Goal: Check status

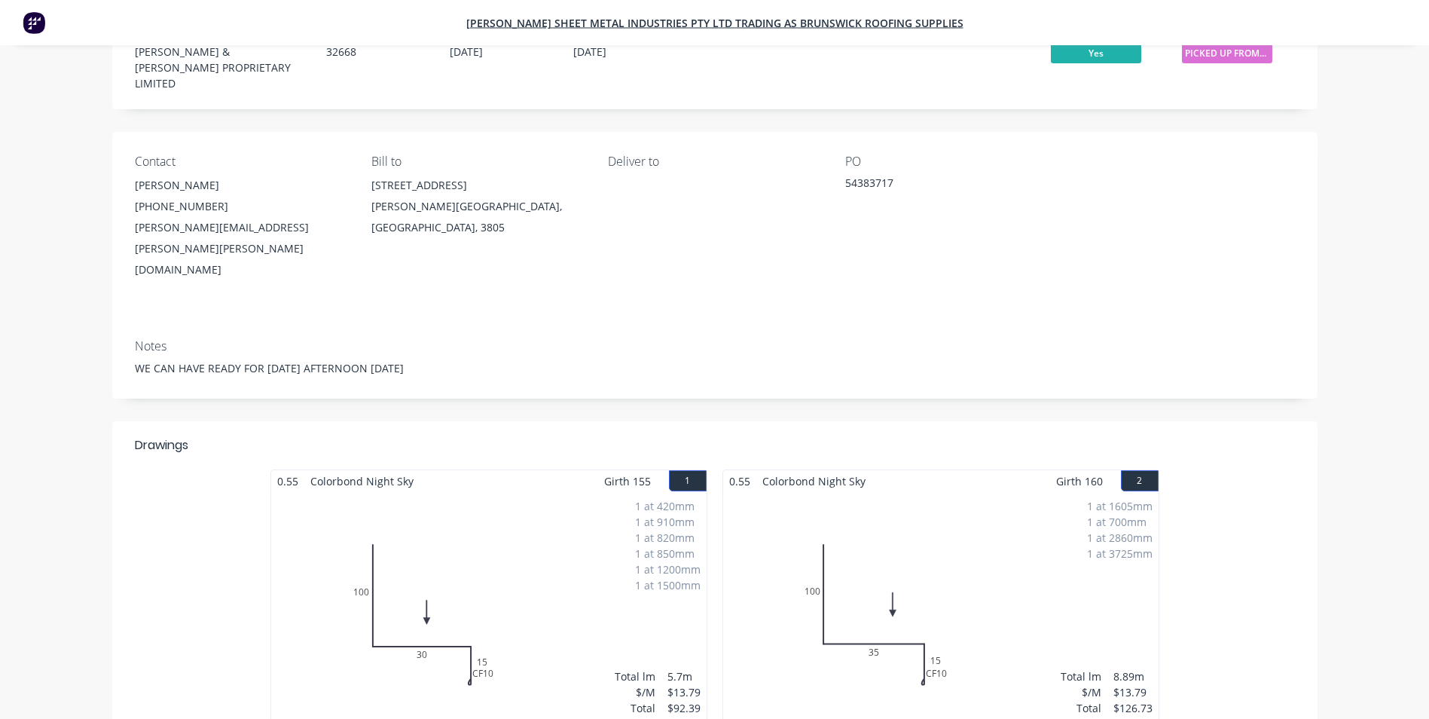
scroll to position [75, 0]
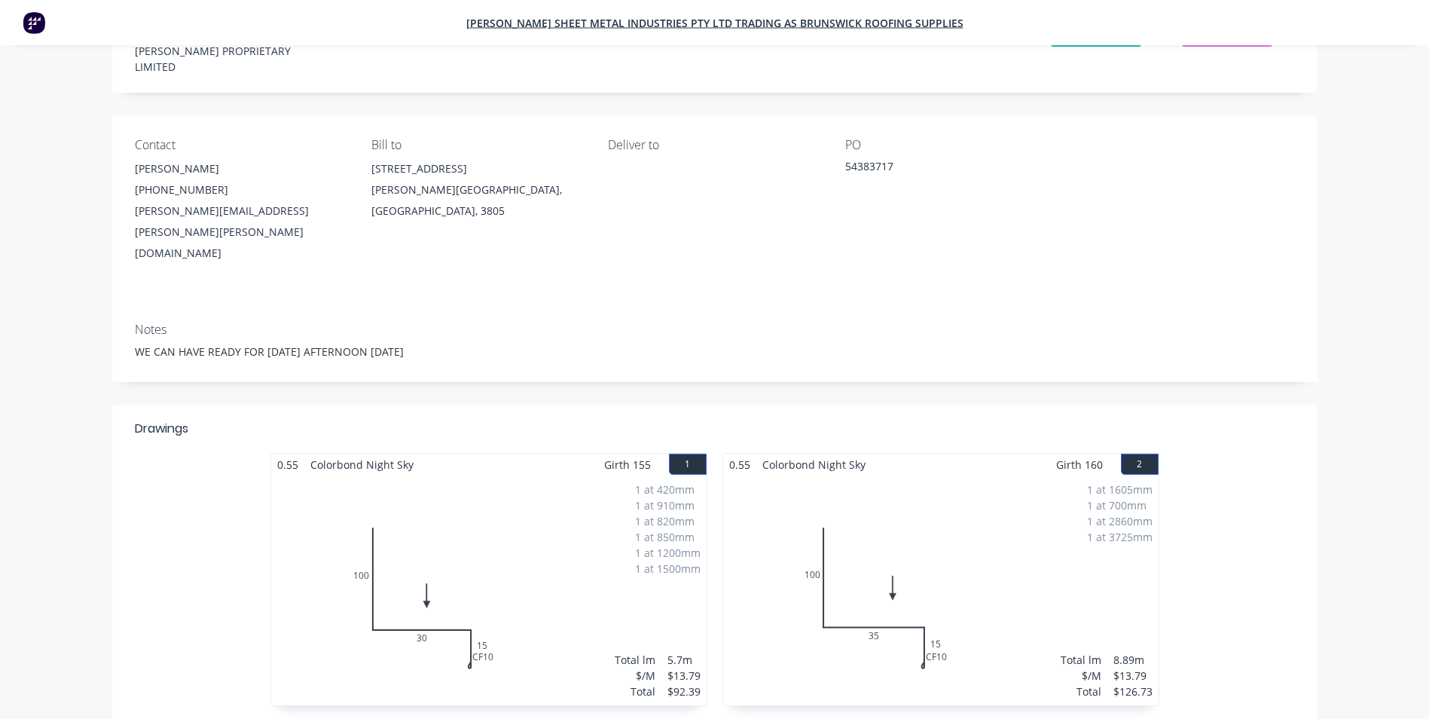
drag, startPoint x: 1134, startPoint y: 156, endPoint x: 1293, endPoint y: 5, distance: 219.1
click at [1135, 154] on div at bounding box center [1188, 201] width 212 height 126
click at [902, 222] on div "Contact Avery Axthelm (03) 9085 1711 avery.axthelm@bowens.com.au Bill to 1377 V…" at bounding box center [715, 212] width 1206 height 195
drag, startPoint x: 802, startPoint y: 241, endPoint x: 680, endPoint y: 240, distance: 122.1
click at [680, 241] on div "Contact Avery Axthelm (03) 9085 1711 avery.axthelm@bowens.com.au Bill to 1377 V…" at bounding box center [715, 212] width 1206 height 195
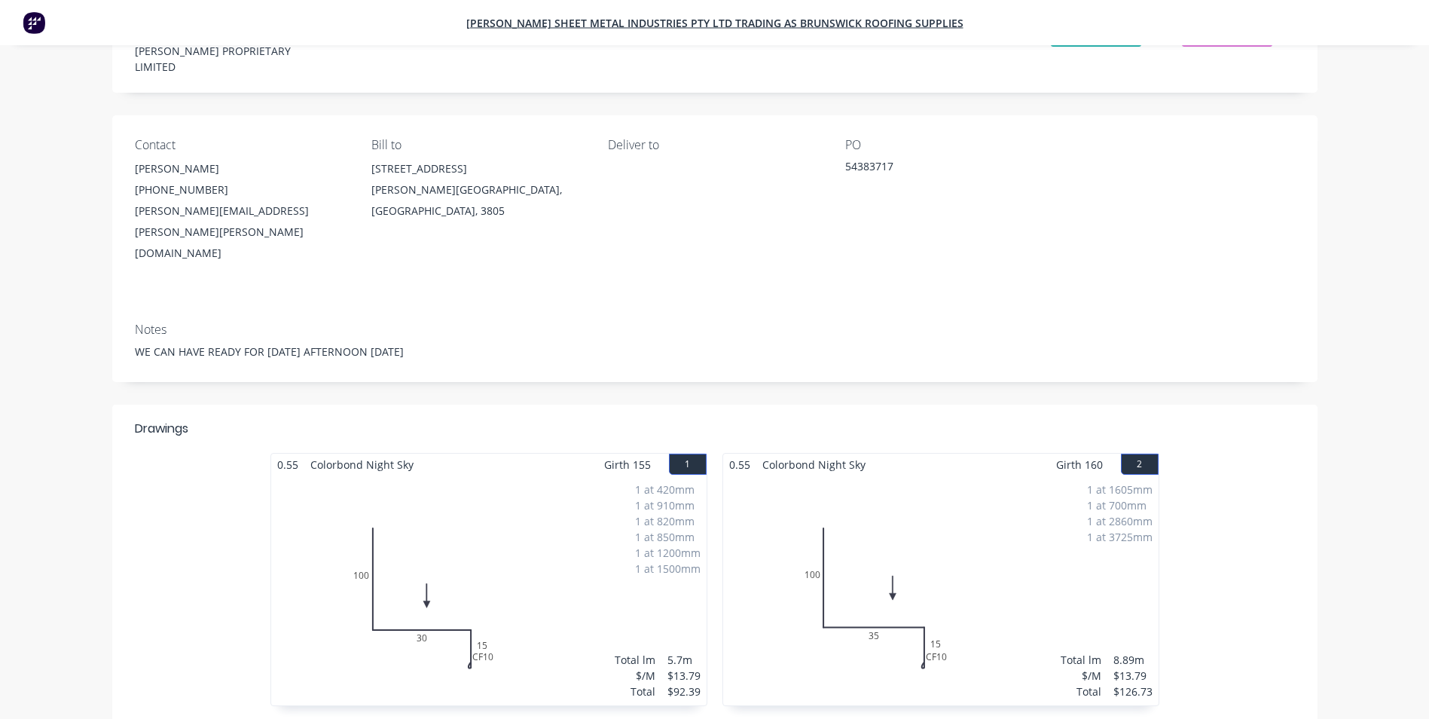
click at [842, 219] on div "Contact Avery Axthelm (03) 9085 1711 avery.axthelm@bowens.com.au Bill to 1377 V…" at bounding box center [715, 212] width 1206 height 195
